Goal: Transaction & Acquisition: Download file/media

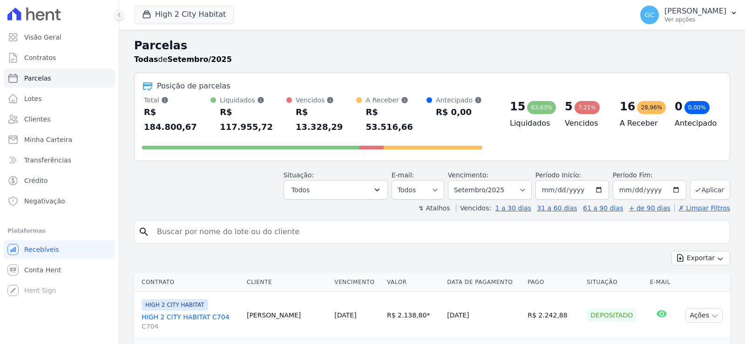
select select
click at [183, 14] on button "High 2 City Habitat" at bounding box center [184, 15] width 100 height 18
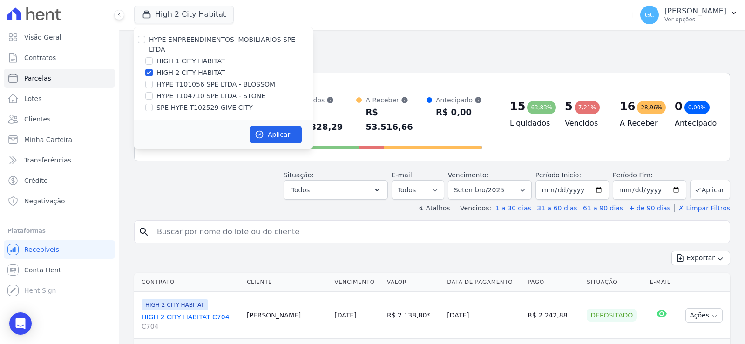
click at [174, 68] on label "HIGH 2 CITY HABITAT" at bounding box center [190, 73] width 69 height 10
click at [153, 69] on input "HIGH 2 CITY HABITAT" at bounding box center [148, 72] width 7 height 7
checkbox input "false"
click at [184, 80] on label "HYPE T101056 SPE LTDA - BLOSSOM" at bounding box center [215, 85] width 119 height 10
click at [153, 81] on input "HYPE T101056 SPE LTDA - BLOSSOM" at bounding box center [148, 84] width 7 height 7
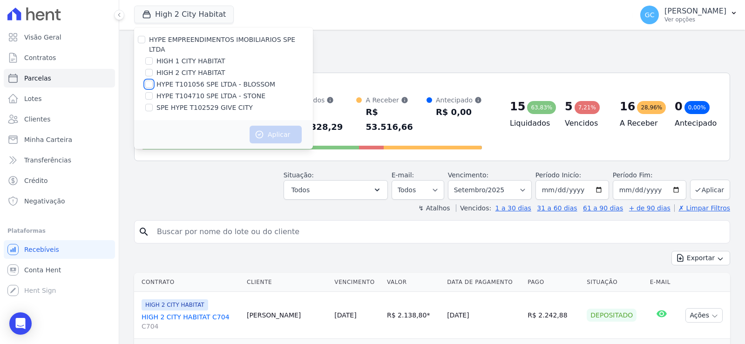
checkbox input "true"
click at [261, 131] on icon "button" at bounding box center [259, 134] width 7 height 7
select select
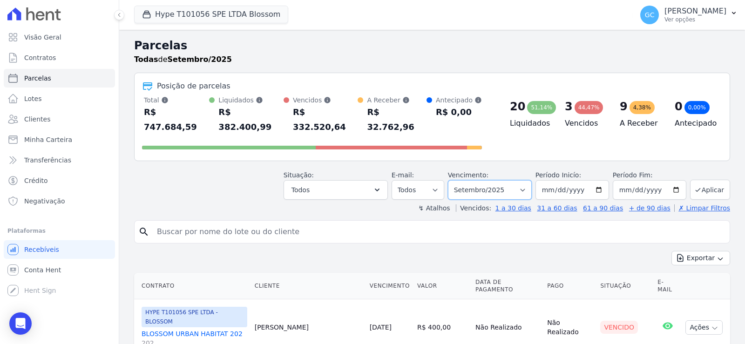
click at [507, 180] on select "Filtrar por período ──────── Todos os meses Abril/2025 Maio/2025 Junho/2025 Jul…" at bounding box center [490, 190] width 84 height 20
select select "all"
click at [454, 180] on select "Filtrar por período ──────── Todos os meses Abril/2025 Maio/2025 Junho/2025 Jul…" at bounding box center [490, 190] width 84 height 20
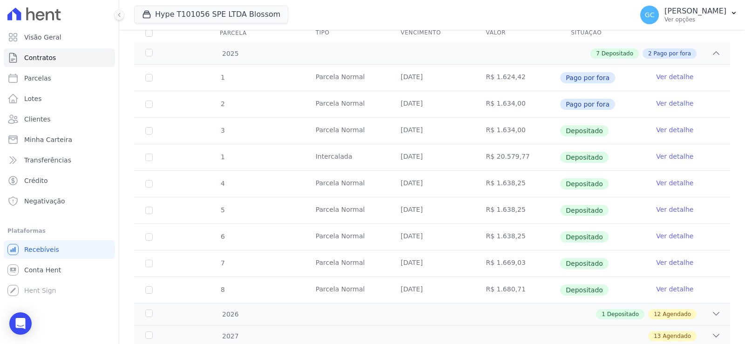
scroll to position [184, 0]
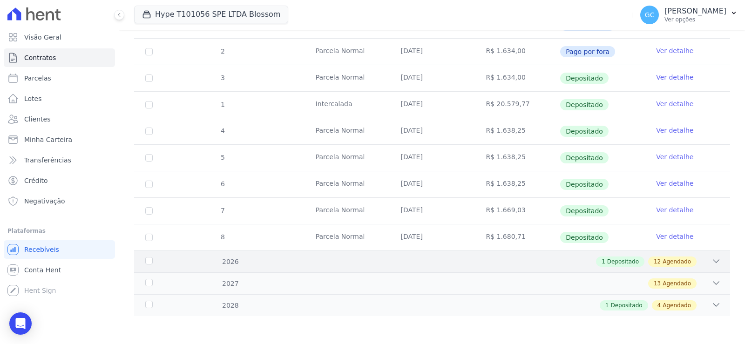
click at [712, 261] on icon at bounding box center [716, 261] width 9 height 9
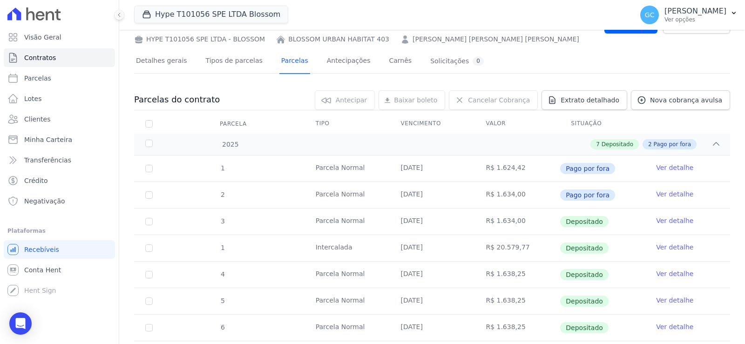
scroll to position [0, 0]
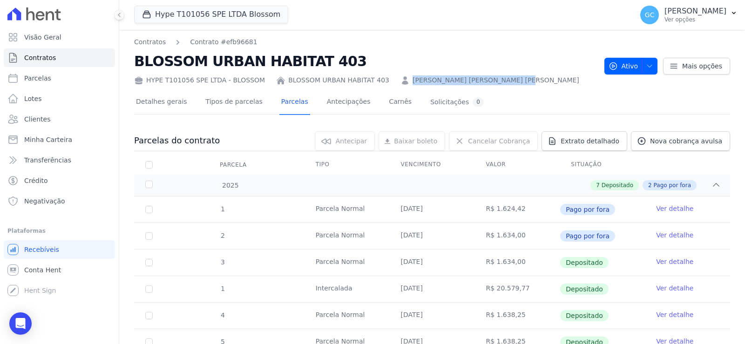
drag, startPoint x: 489, startPoint y: 84, endPoint x: 387, endPoint y: 82, distance: 101.5
click at [387, 82] on div "HYPE T101056 SPE LTDA - BLOSSOM BLOSSOM URBAN HABITAT 403 Raphael de Oliveira P…" at bounding box center [365, 79] width 463 height 14
copy link "Raphael de Oliveira Pinto Sousa"
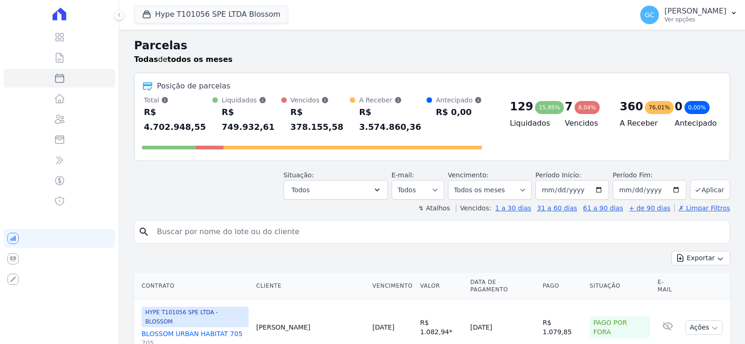
select select
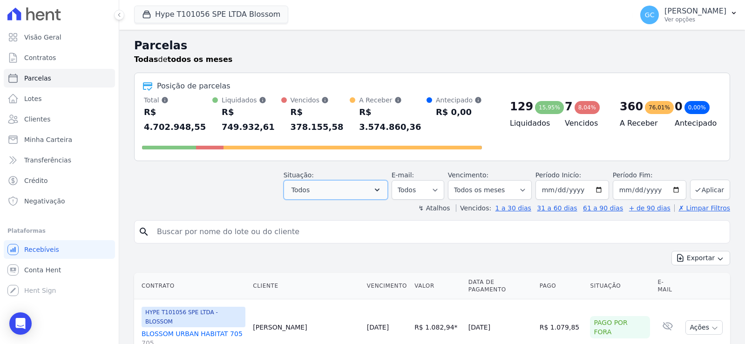
click at [359, 180] on button "Todos" at bounding box center [336, 190] width 104 height 20
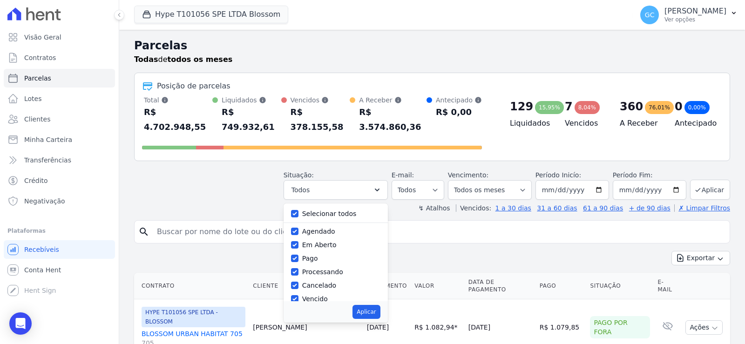
click at [211, 146] on header "Parcelas Todas de todos os meses Posição de parcelas Total Soma das parcelas pa…" at bounding box center [432, 125] width 596 height 176
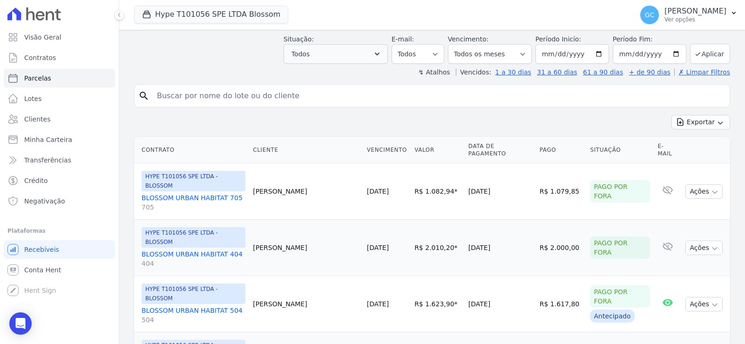
scroll to position [47, 0]
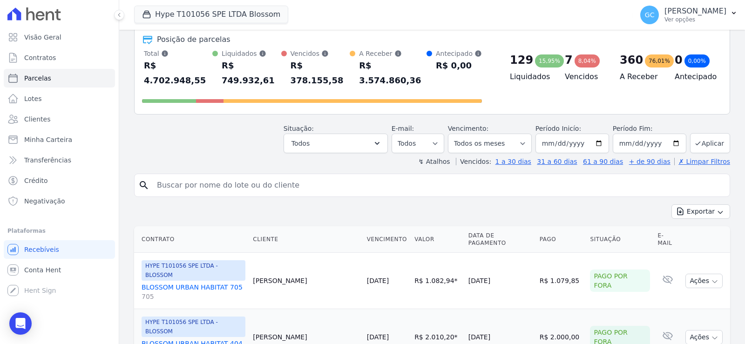
click at [313, 176] on input "search" at bounding box center [438, 185] width 575 height 19
click at [229, 176] on input "403" at bounding box center [438, 185] width 575 height 19
paste input "[PERSON_NAME] [PERSON_NAME] [PERSON_NAME]"
click at [639, 176] on input "[PERSON_NAME] [PERSON_NAME] [PERSON_NAME]" at bounding box center [438, 185] width 575 height 19
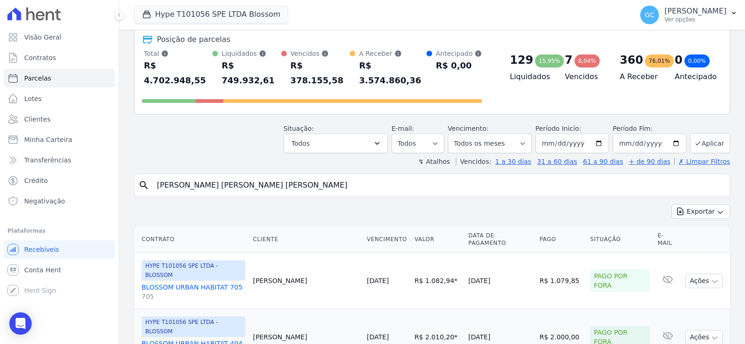
type input "[PERSON_NAME] [PERSON_NAME] [PERSON_NAME]"
select select
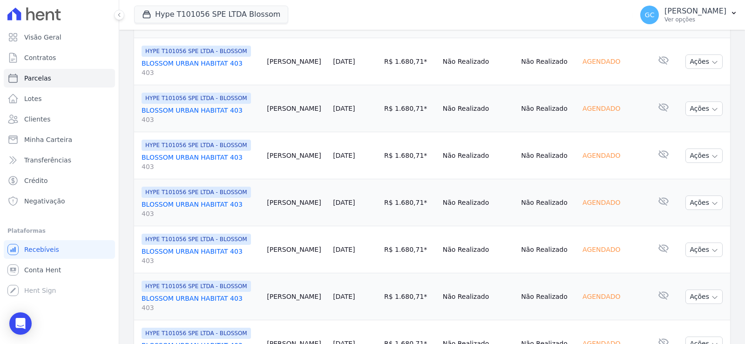
scroll to position [1070, 0]
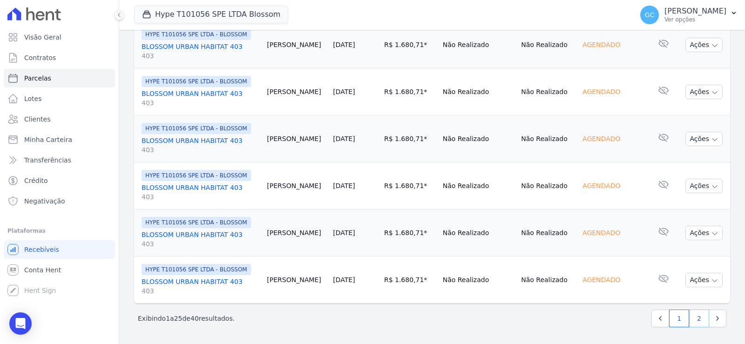
click at [691, 312] on link "2" at bounding box center [699, 319] width 20 height 18
select select
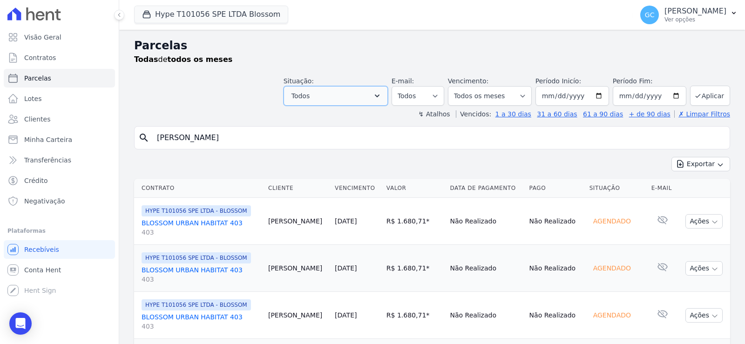
click at [379, 100] on button "Todos" at bounding box center [336, 96] width 104 height 20
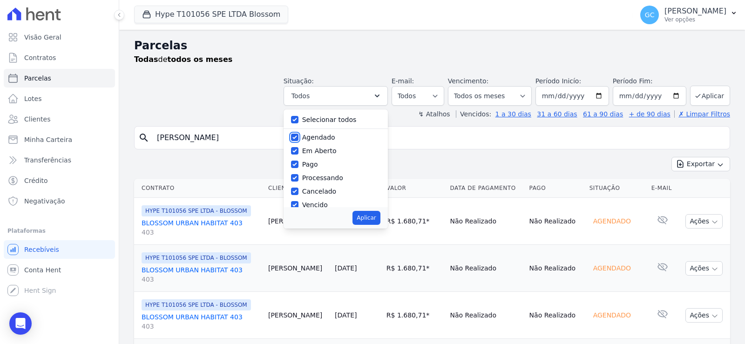
click at [298, 135] on input "Agendado" at bounding box center [294, 137] width 7 height 7
checkbox input "false"
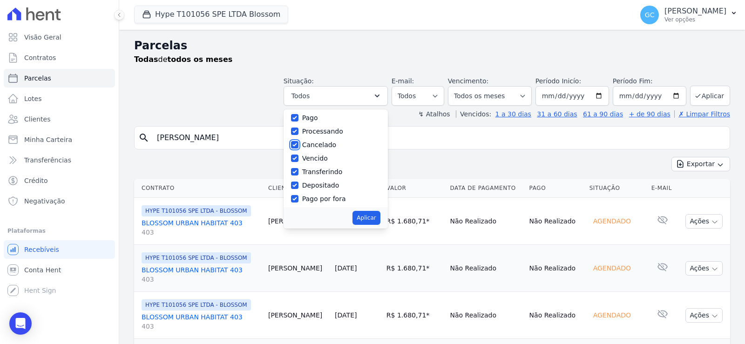
click at [298, 143] on input "Cancelado" at bounding box center [294, 144] width 7 height 7
checkbox input "false"
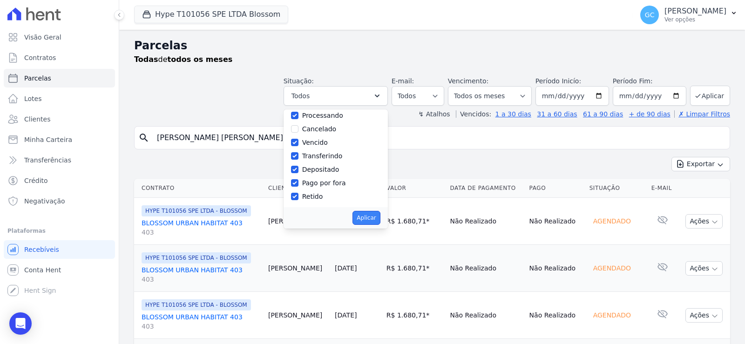
click at [372, 217] on button "Aplicar" at bounding box center [366, 218] width 27 height 14
select select "pending"
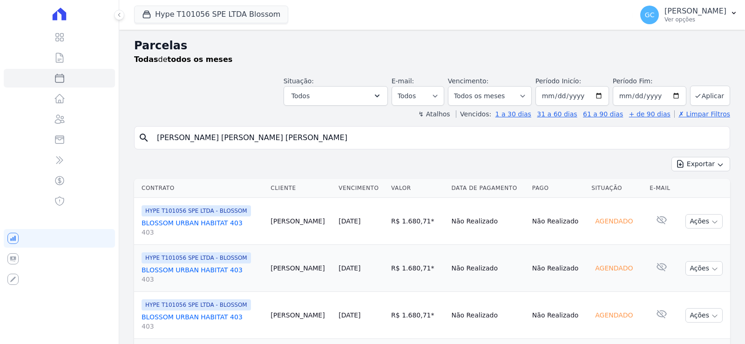
select select
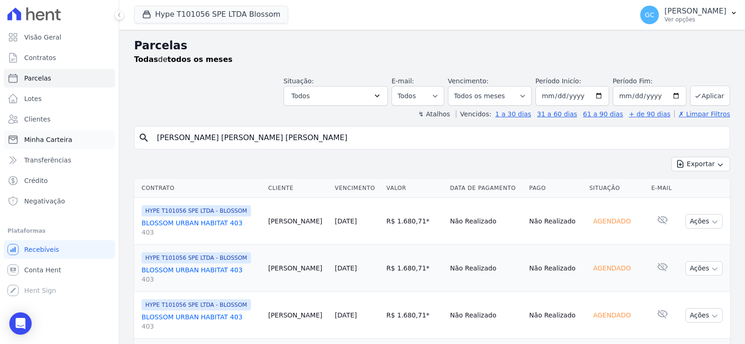
click at [68, 139] on span "Minha Carteira" at bounding box center [48, 139] width 48 height 9
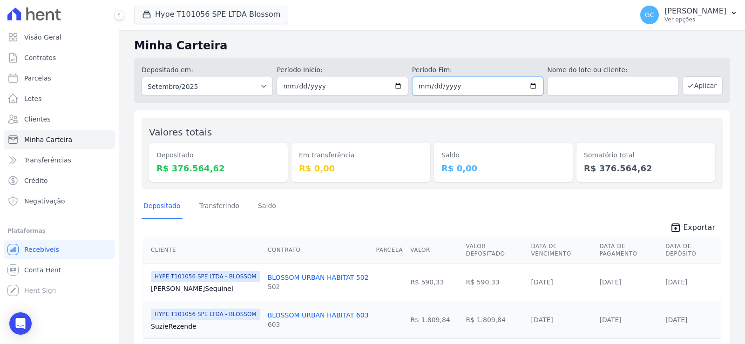
click at [479, 87] on input "2025-09-30" at bounding box center [477, 86] width 131 height 19
click at [532, 84] on input "2025-09-30" at bounding box center [477, 86] width 131 height 19
type input "2025-09-10"
click at [699, 84] on button "Aplicar" at bounding box center [703, 85] width 40 height 19
click at [691, 228] on span "Exportar" at bounding box center [699, 227] width 32 height 11
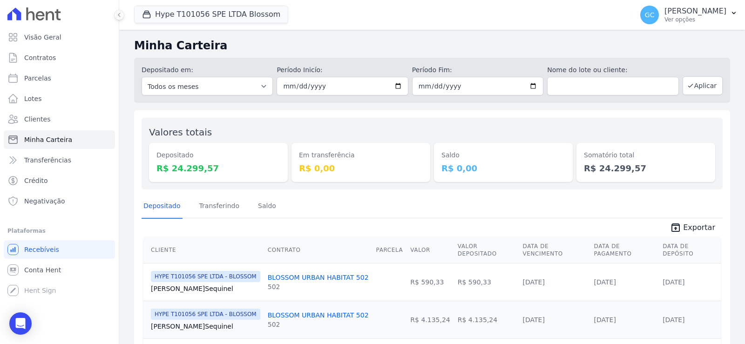
click at [408, 40] on h2 "Minha Carteira" at bounding box center [432, 45] width 596 height 17
click at [441, 85] on input "[DATE]" at bounding box center [477, 86] width 131 height 19
click at [527, 88] on input "[DATE]" at bounding box center [477, 86] width 131 height 19
type input "[DATE]"
click at [701, 87] on button "Aplicar" at bounding box center [703, 85] width 40 height 19
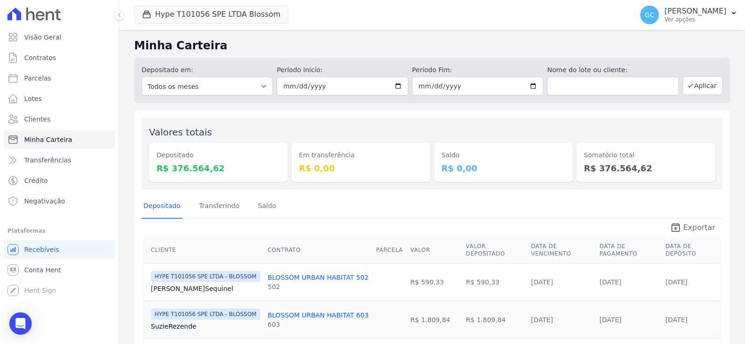
click at [685, 225] on span "Exportar" at bounding box center [699, 227] width 32 height 11
